Goal: Task Accomplishment & Management: Complete application form

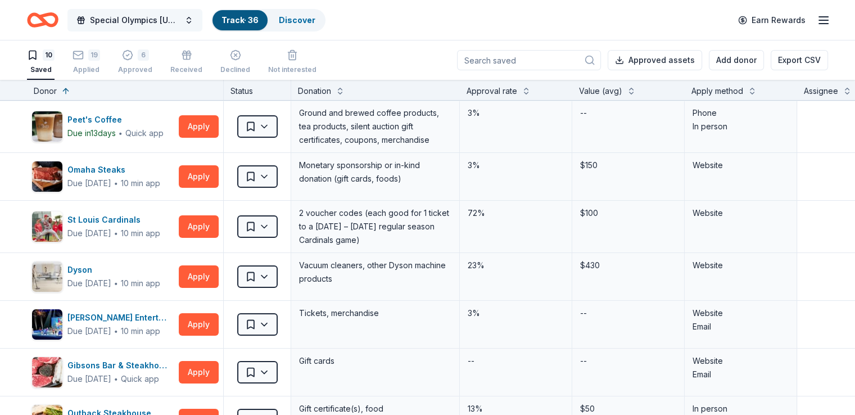
click at [202, 21] on button "Special Olympics [US_STATE] Holiday Party" at bounding box center [134, 20] width 135 height 22
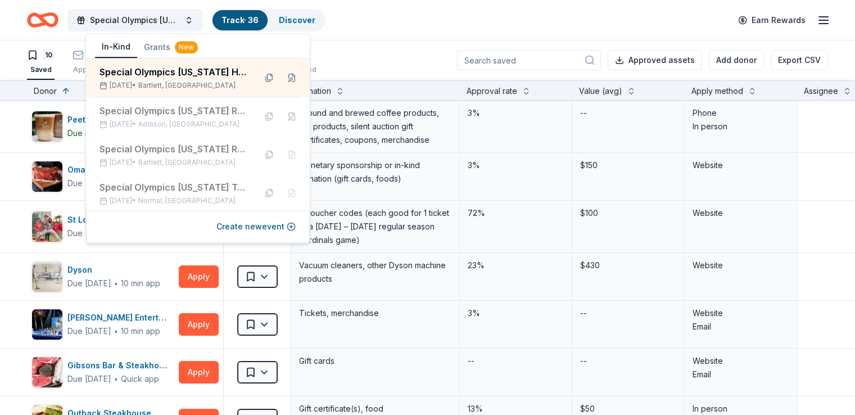
click at [424, 19] on div "Special Olympics [US_STATE] Holiday Party Track · 36 Discover Earn Rewards" at bounding box center [427, 20] width 801 height 26
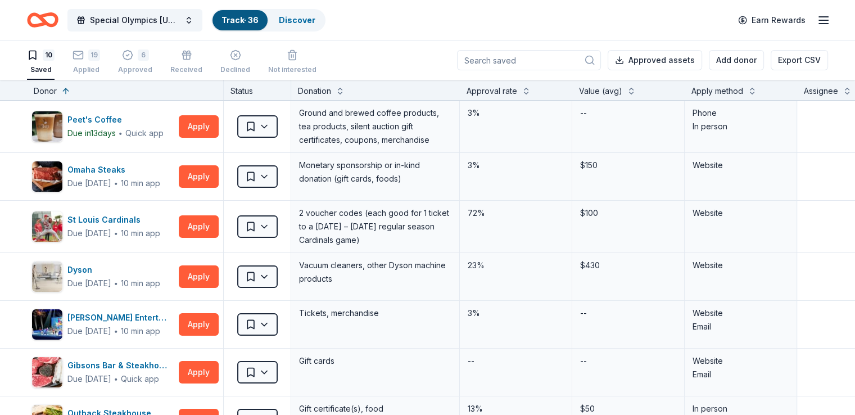
click at [813, 22] on div "Special Olympics [US_STATE] Holiday Party Track · 36 Discover Earn Rewards" at bounding box center [427, 20] width 855 height 40
click at [816, 23] on icon "button" at bounding box center [822, 19] width 13 height 13
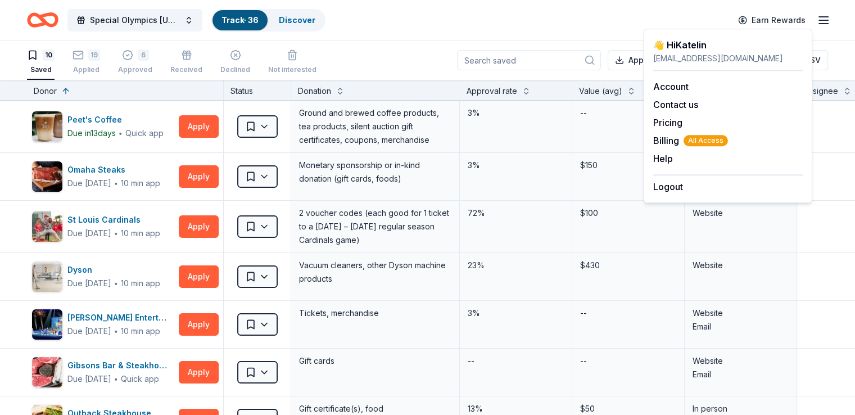
click at [816, 23] on icon "button" at bounding box center [822, 19] width 13 height 13
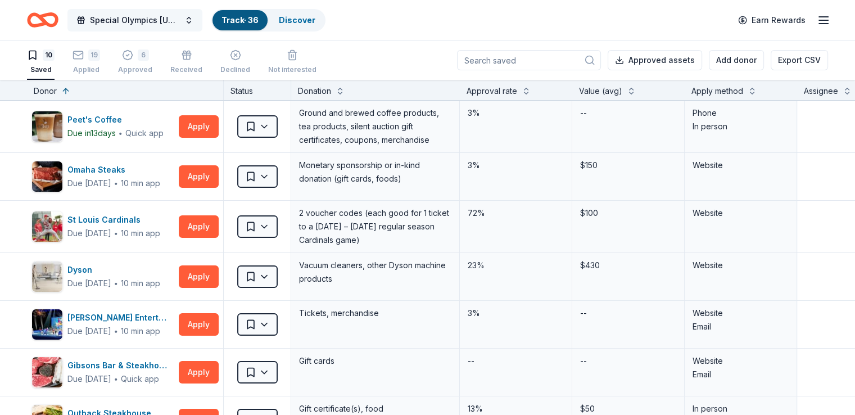
click at [202, 21] on button "Special Olympics [US_STATE] Holiday Party" at bounding box center [134, 20] width 135 height 22
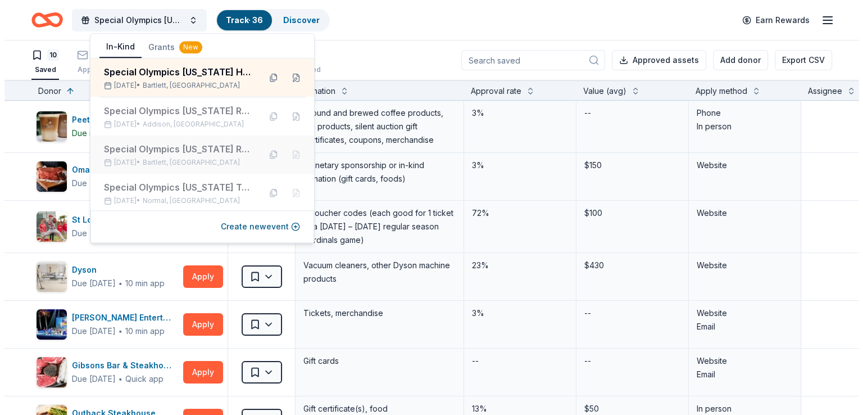
scroll to position [1, 0]
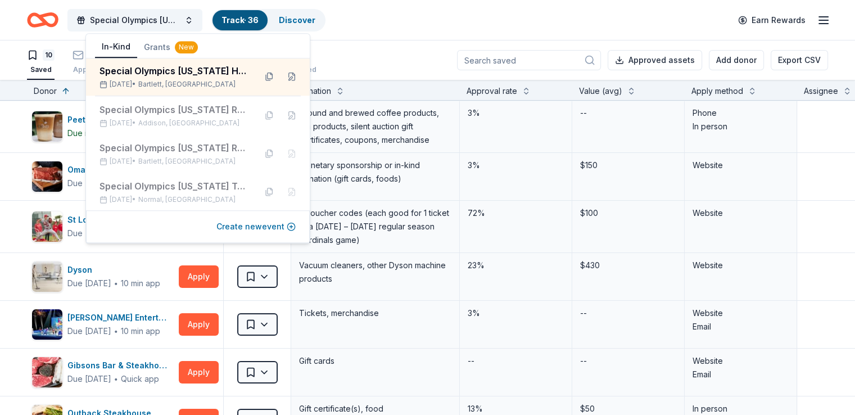
click at [267, 225] on button "Create new event" at bounding box center [255, 226] width 79 height 13
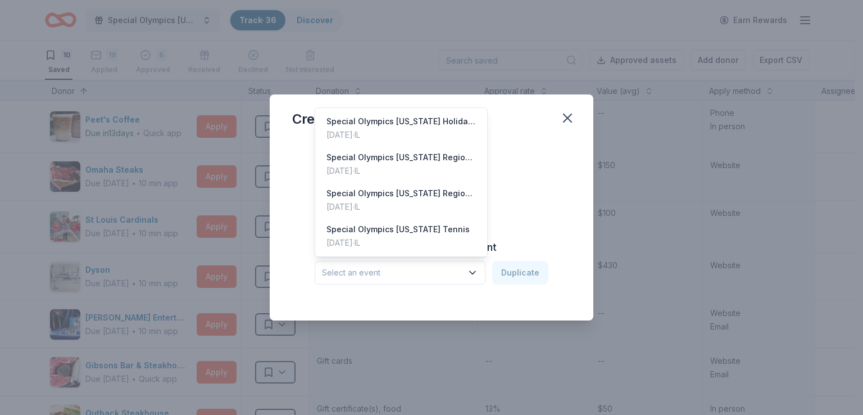
click at [474, 273] on icon "button" at bounding box center [473, 272] width 6 height 3
click at [530, 223] on div "Create from scratch Continue or Duplicate an existing event Select an event Dup…" at bounding box center [431, 220] width 279 height 163
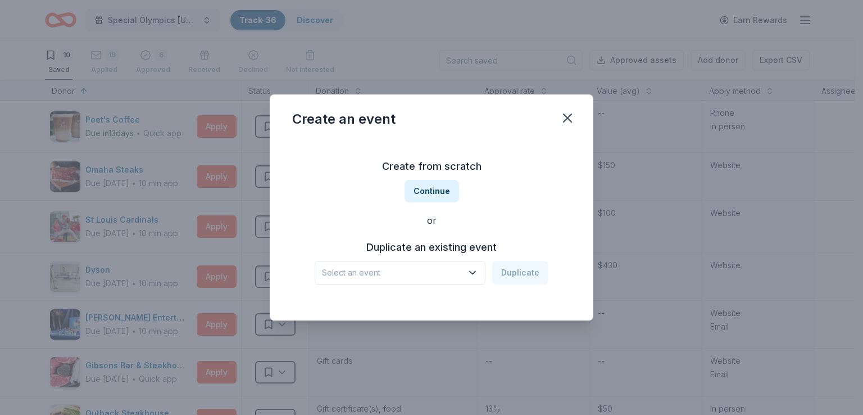
click at [441, 271] on span "Select an event" at bounding box center [392, 272] width 140 height 13
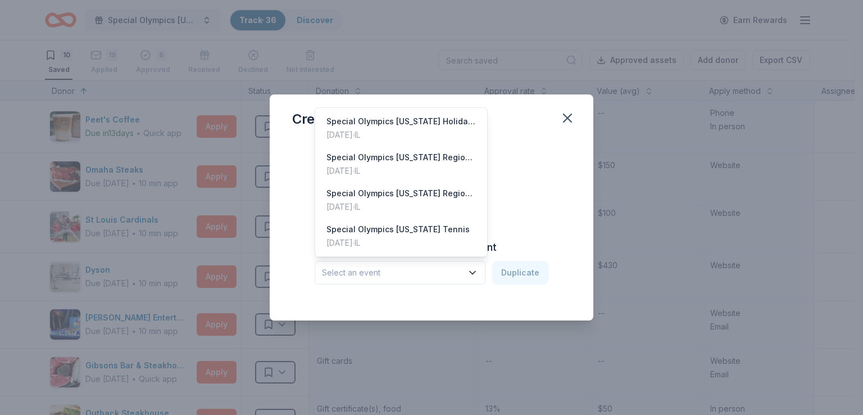
click at [537, 227] on div "Create from scratch Continue or Duplicate an existing event Select an event Dup…" at bounding box center [431, 220] width 279 height 163
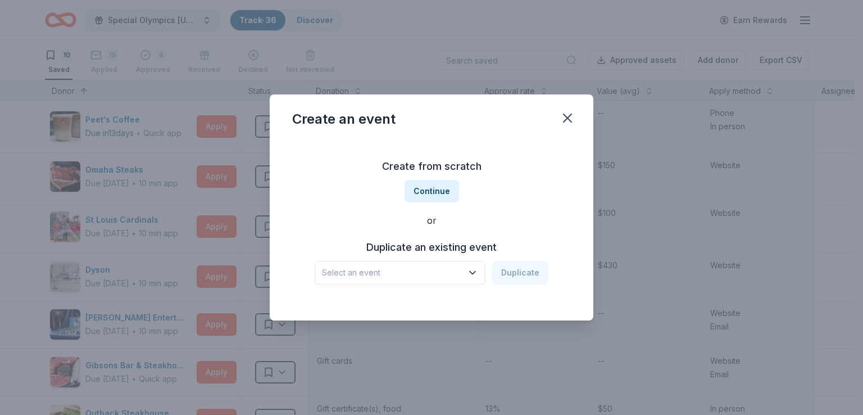
click at [456, 273] on span "Select an event" at bounding box center [392, 272] width 140 height 13
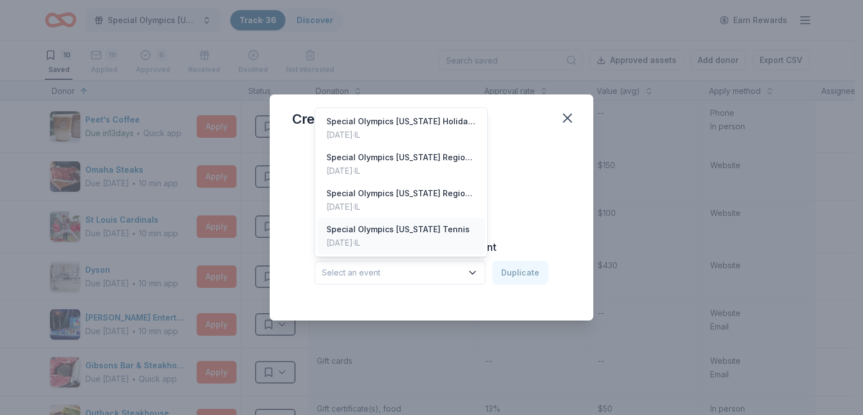
click at [341, 232] on div "Special Olympics [US_STATE] Tennis" at bounding box center [397, 229] width 143 height 13
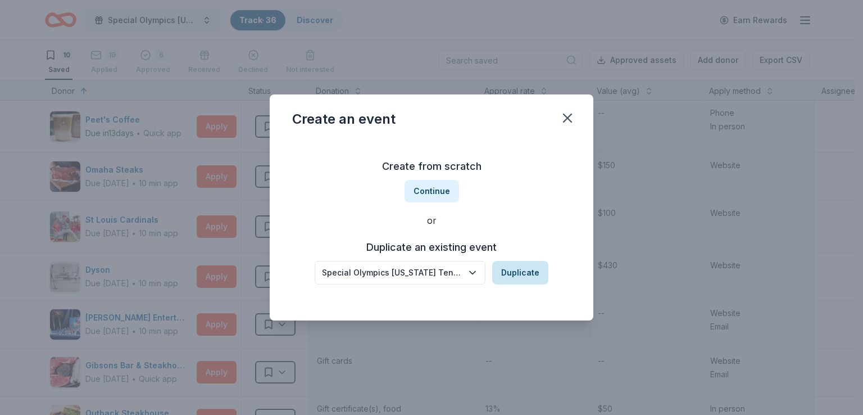
click at [512, 272] on button "Duplicate" at bounding box center [520, 273] width 56 height 24
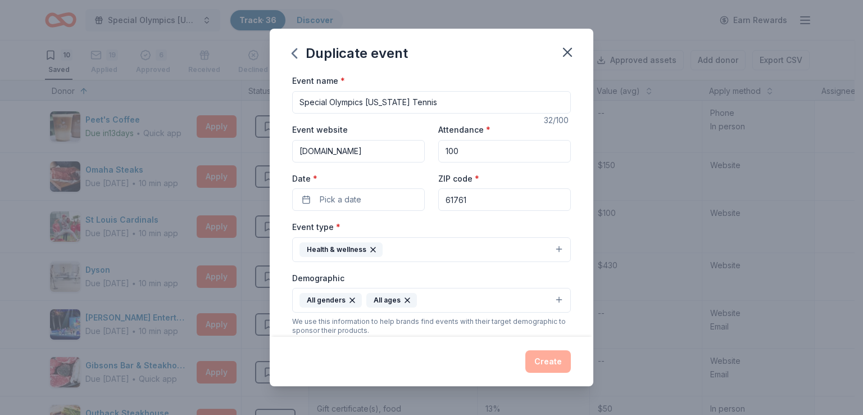
click at [429, 100] on input "Special Olympics [US_STATE] Tennis" at bounding box center [431, 102] width 279 height 22
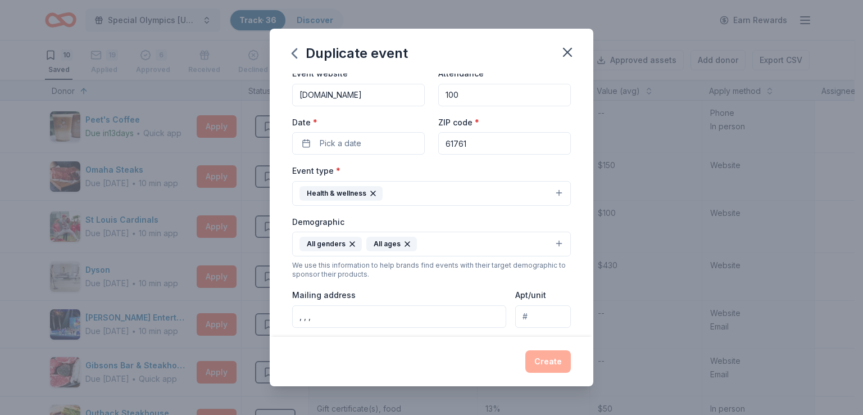
type input "Special Olympics [US_STATE] Coaches Meeting"
drag, startPoint x: 488, startPoint y: 104, endPoint x: 380, endPoint y: 98, distance: 108.0
click at [380, 99] on div "Event website [DOMAIN_NAME] Attendance * 100 Date * Pick a date ZIP code * 61761" at bounding box center [431, 110] width 279 height 88
type input "120"
click at [418, 115] on div "Event website [DOMAIN_NAME] Attendance * 120 Date * Pick a date ZIP code * 61761" at bounding box center [431, 110] width 279 height 88
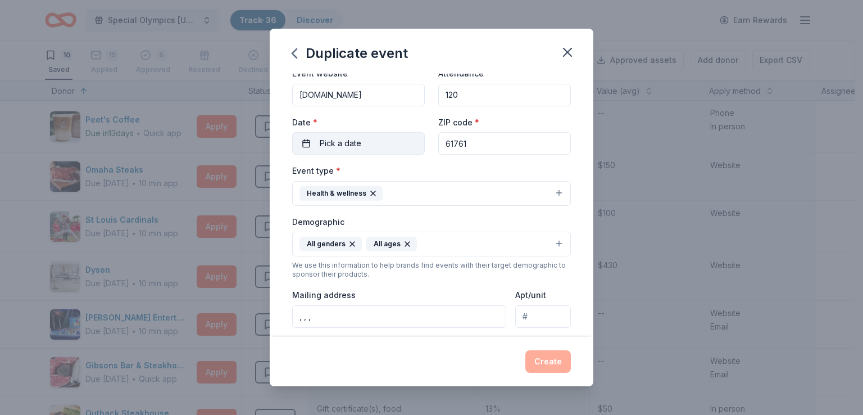
click at [353, 141] on span "Pick a date" at bounding box center [341, 143] width 42 height 13
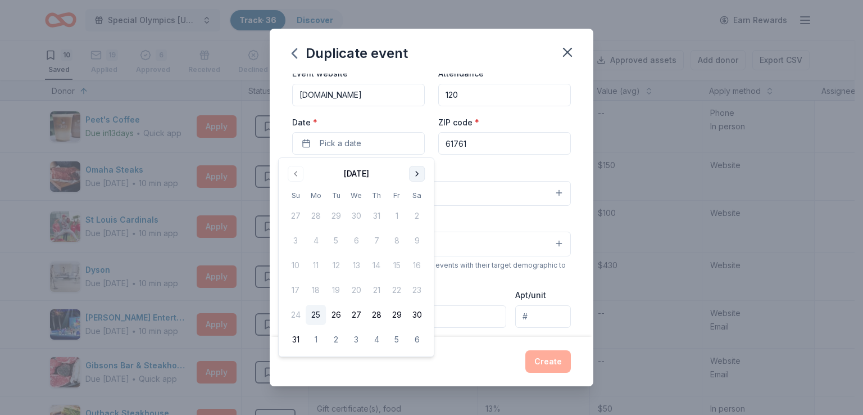
click at [419, 170] on button "Go to next month" at bounding box center [417, 174] width 16 height 16
click at [339, 289] on button "23" at bounding box center [336, 290] width 20 height 20
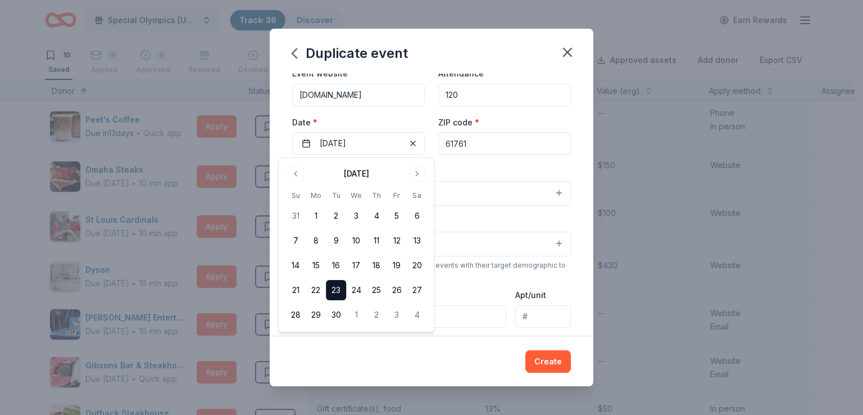
click at [456, 162] on div "Event name * Special Olympics [US_STATE] Coaches Meeting 41 /100 Event website …" at bounding box center [431, 277] width 279 height 521
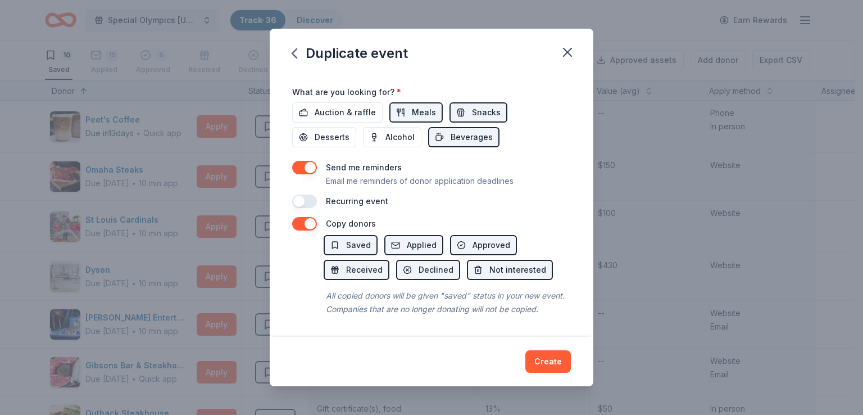
scroll to position [400, 0]
click at [307, 217] on button "button" at bounding box center [304, 223] width 25 height 13
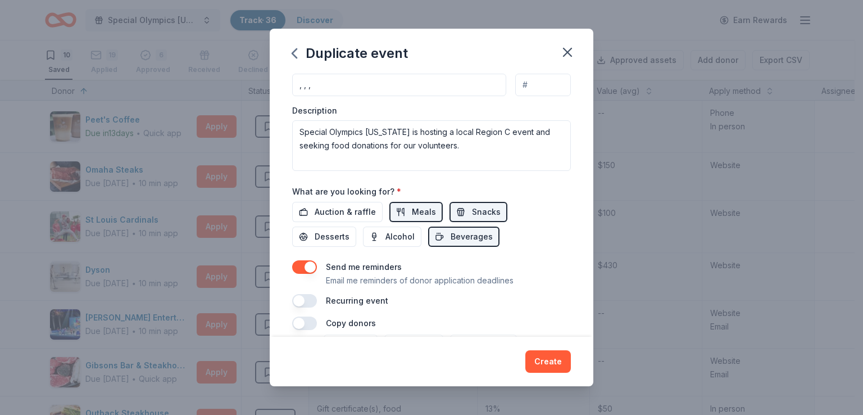
scroll to position [288, 0]
click at [315, 233] on span "Desserts" at bounding box center [332, 236] width 35 height 13
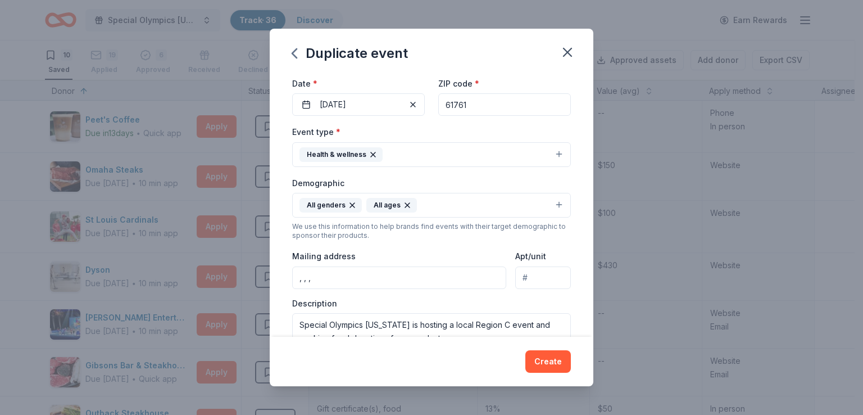
scroll to position [63, 0]
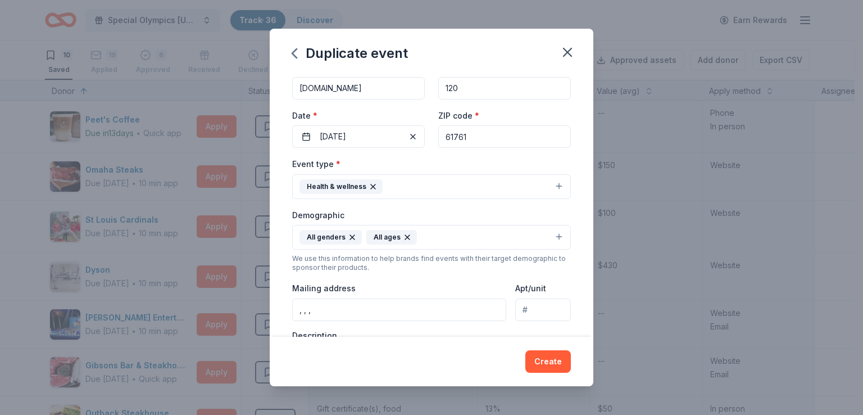
drag, startPoint x: 320, startPoint y: 311, endPoint x: 265, endPoint y: 313, distance: 55.1
click at [265, 313] on div "Duplicate event Event name * Special Olympics [US_STATE] Coaches Meeting 41 /10…" at bounding box center [431, 207] width 863 height 415
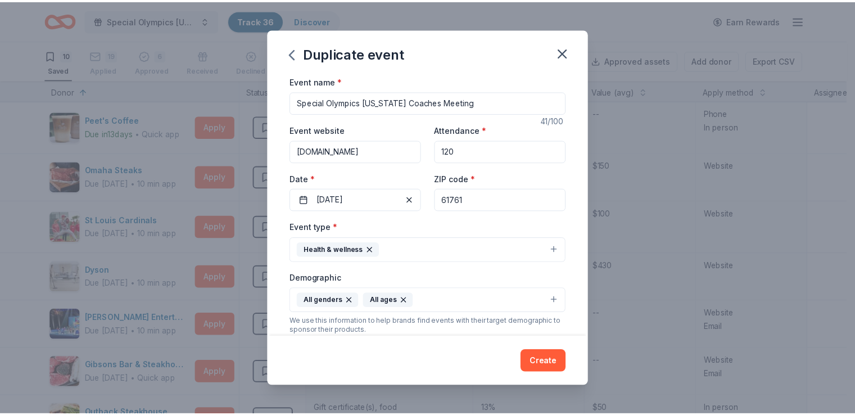
scroll to position [56, 0]
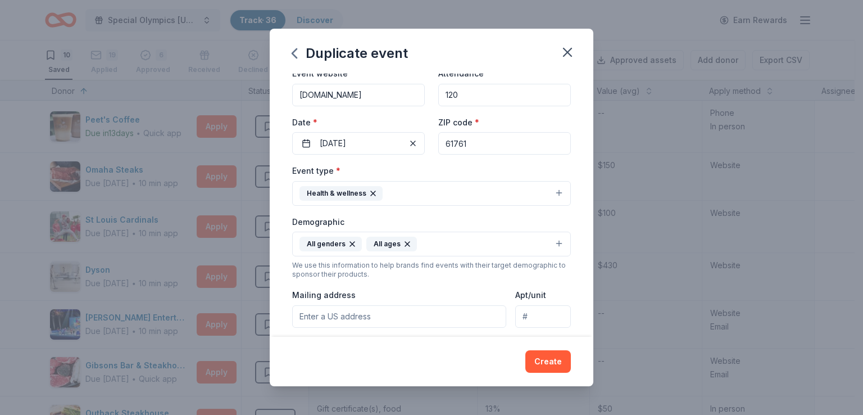
click at [546, 359] on button "Create" at bounding box center [548, 361] width 46 height 22
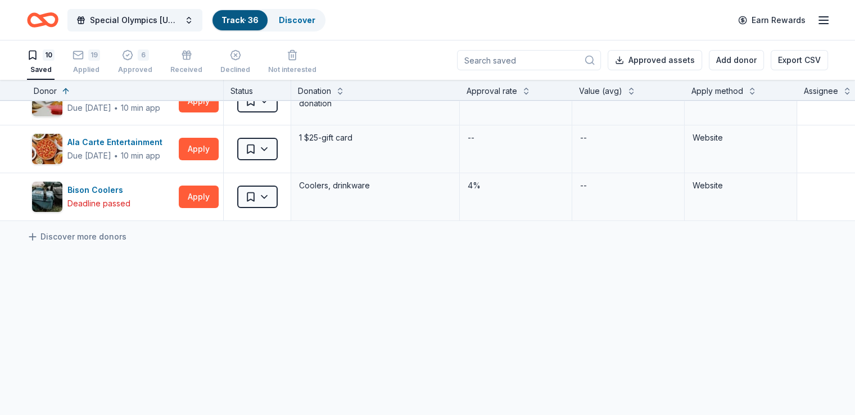
scroll to position [391, 0]
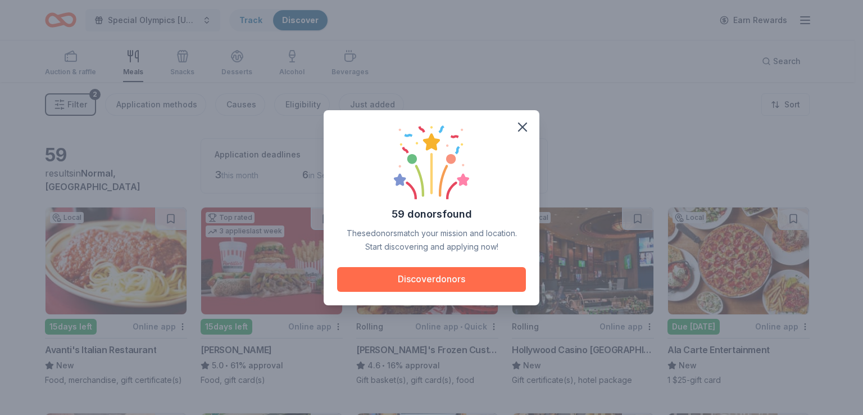
click at [428, 279] on button "Discover donors" at bounding box center [431, 279] width 189 height 25
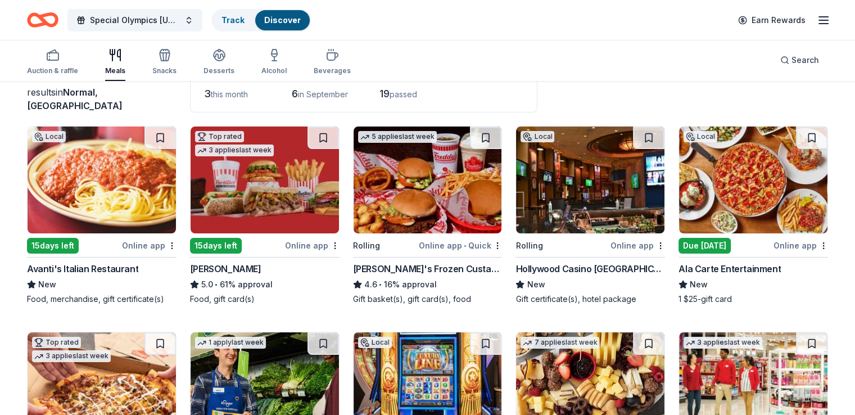
scroll to position [56, 0]
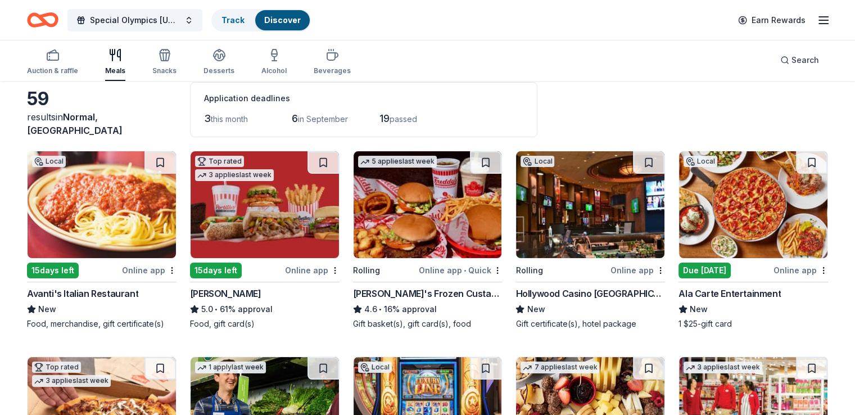
click at [282, 212] on img at bounding box center [264, 204] width 148 height 107
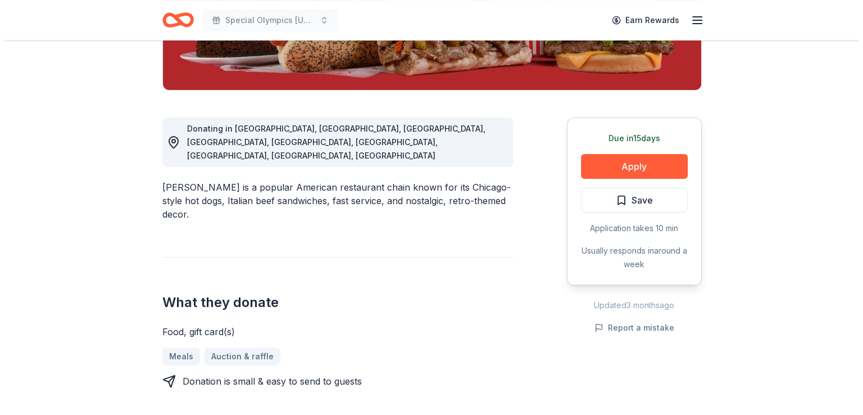
scroll to position [225, 0]
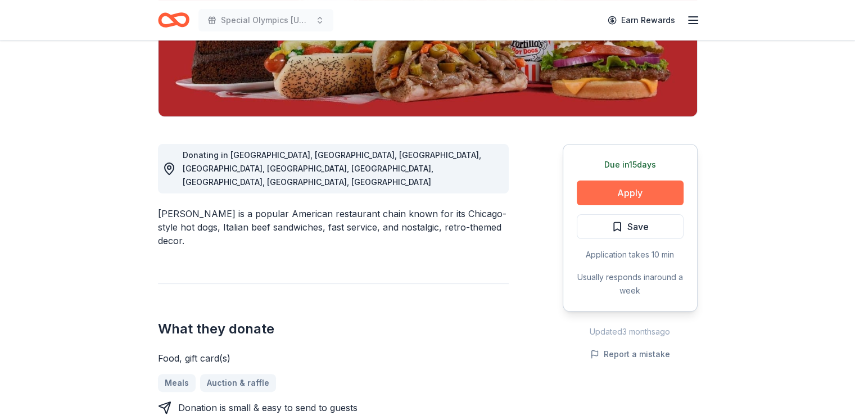
click at [636, 193] on button "Apply" at bounding box center [630, 192] width 107 height 25
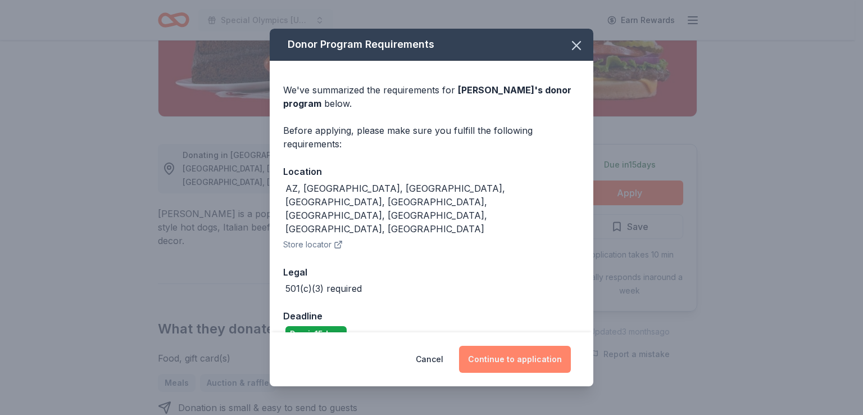
click at [502, 348] on button "Continue to application" at bounding box center [515, 359] width 112 height 27
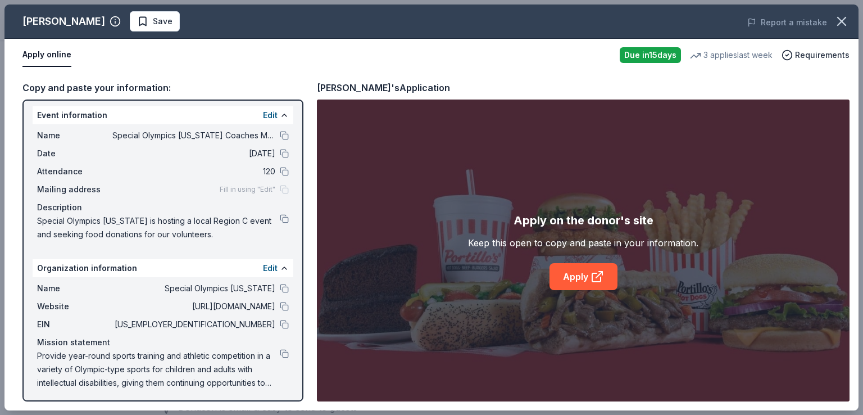
scroll to position [6, 0]
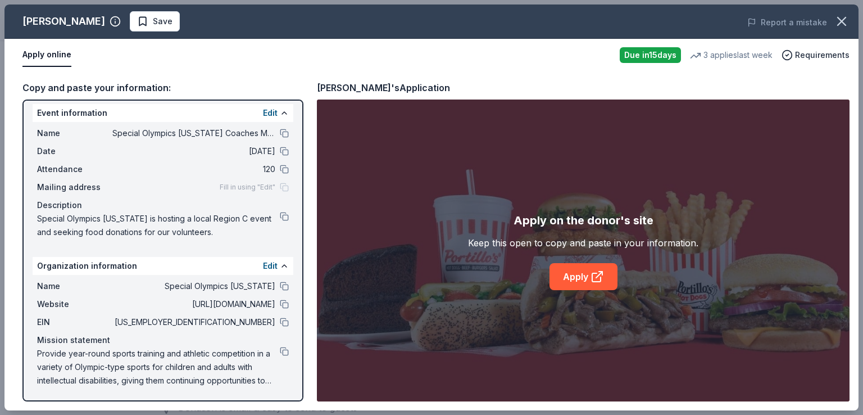
click at [251, 187] on span "Fill in using "Edit"" at bounding box center [248, 187] width 56 height 9
click at [276, 184] on div "Fill in using "Edit"" at bounding box center [254, 187] width 69 height 9
click at [263, 110] on button "Edit" at bounding box center [270, 112] width 15 height 13
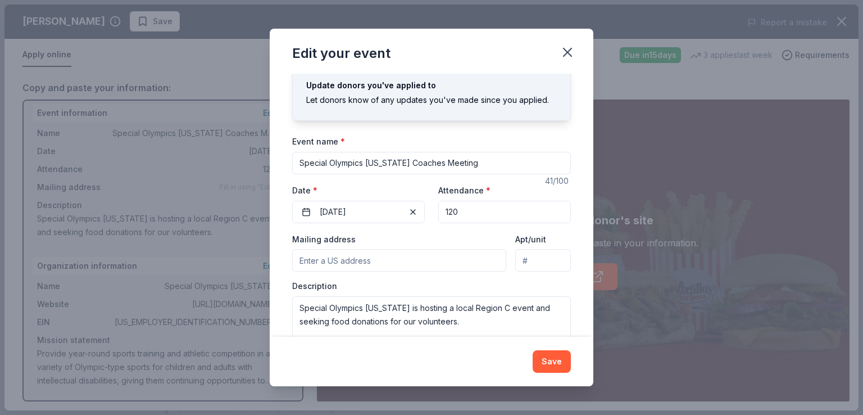
scroll to position [56, 0]
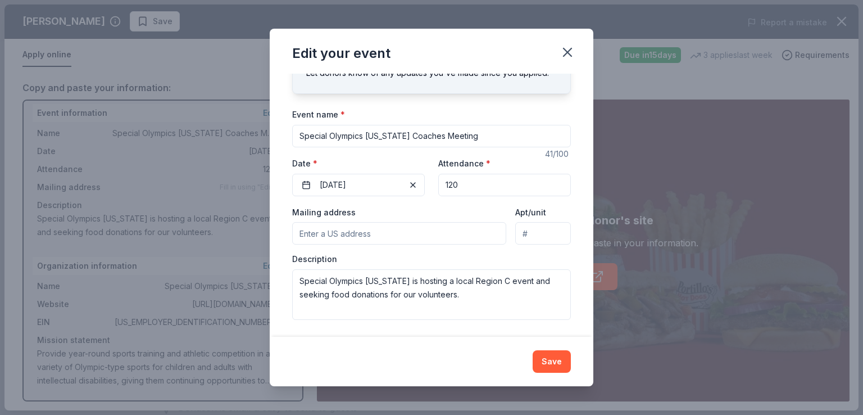
click at [339, 233] on input "Mailing address" at bounding box center [399, 233] width 214 height 22
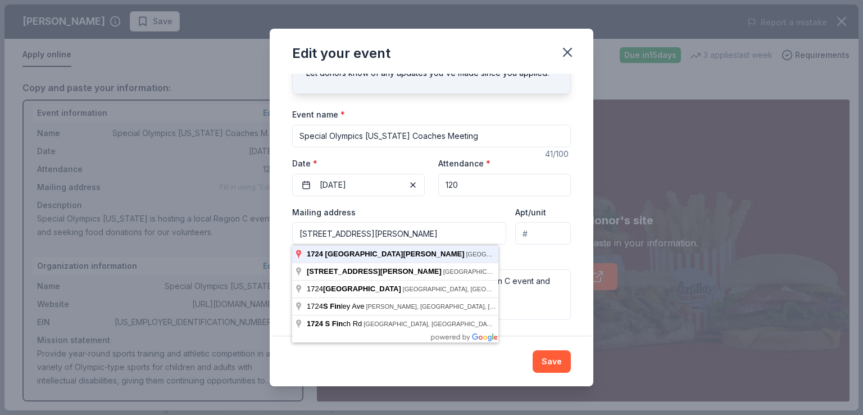
type input "1724 South Finley Road, Lombard, IL, 60148"
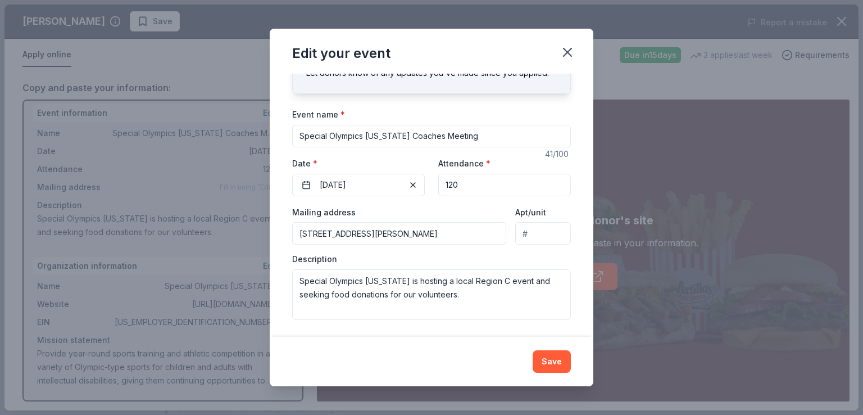
scroll to position [57, 0]
click at [548, 366] on button "Save" at bounding box center [552, 361] width 38 height 22
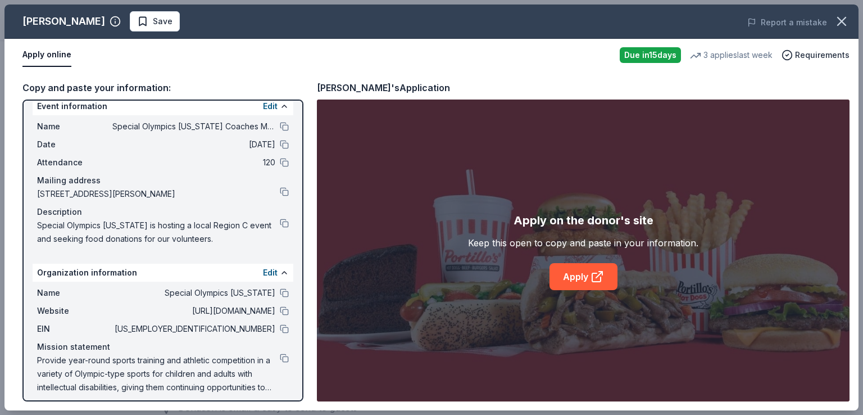
scroll to position [19, 0]
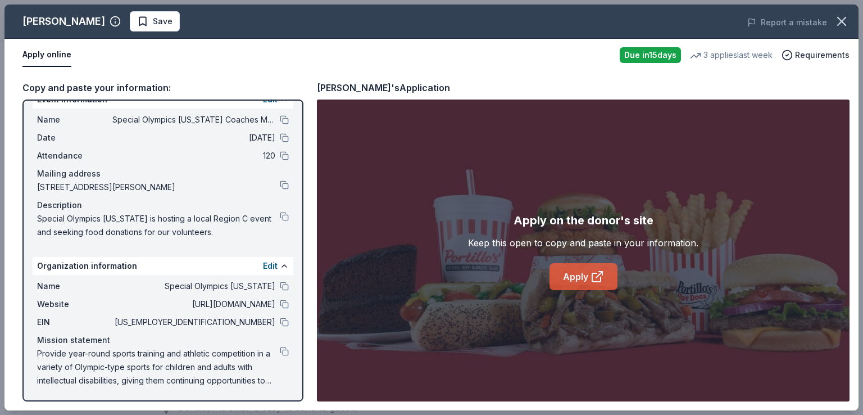
click at [594, 275] on icon at bounding box center [597, 276] width 13 height 13
